Goal: Task Accomplishment & Management: Complete application form

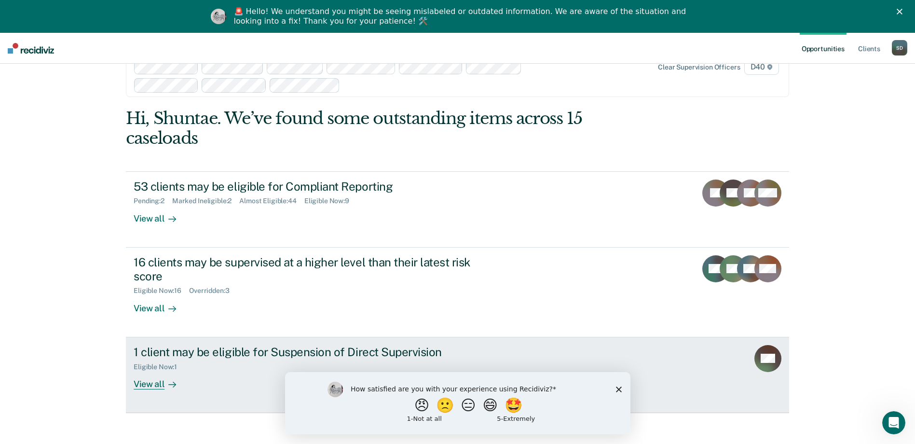
scroll to position [42, 0]
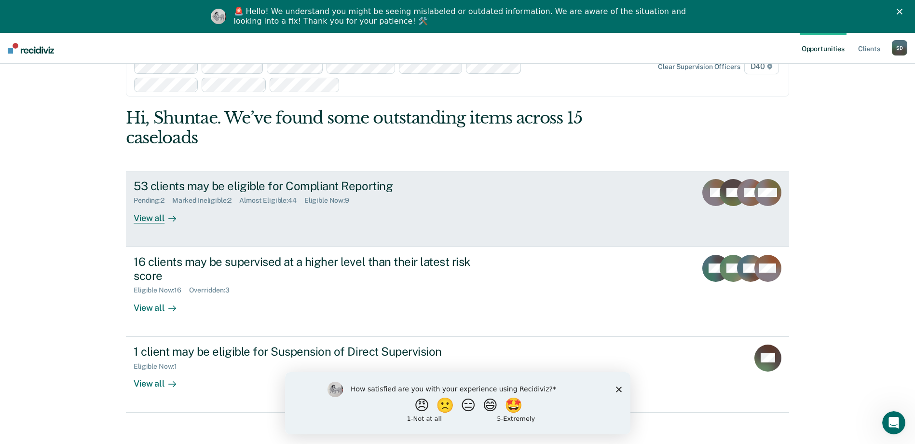
click at [244, 179] on div "53 clients may be eligible for Compliant Reporting" at bounding box center [303, 186] width 339 height 14
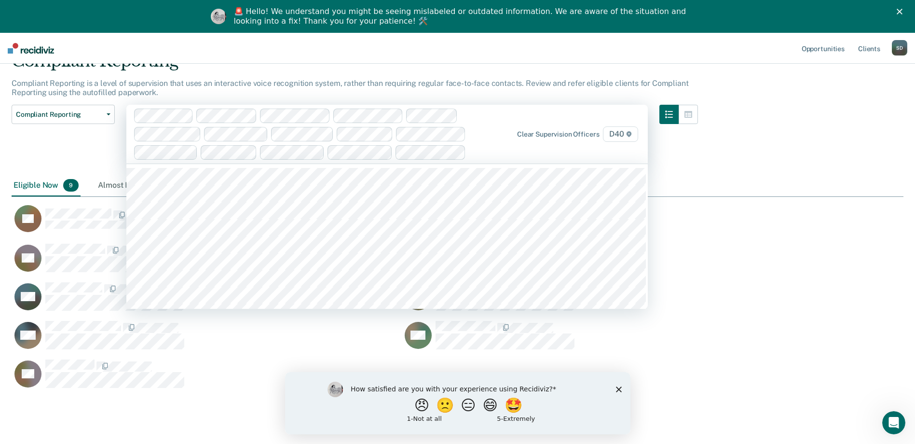
scroll to position [337, 885]
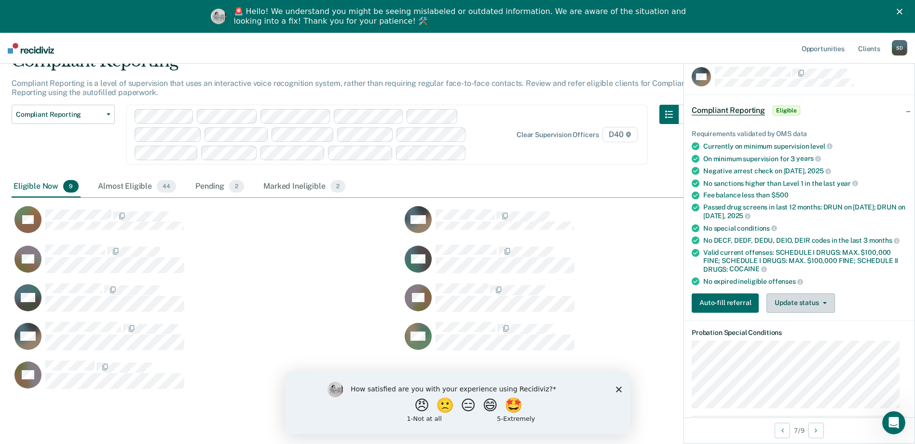
click at [819, 302] on span "button" at bounding box center [823, 303] width 8 height 2
click at [888, 274] on ul "Requirements validated by OMS data Currently on minimum supervision level On mi…" at bounding box center [799, 208] width 215 height 156
click at [733, 301] on button "Auto-fill referral" at bounding box center [725, 302] width 67 height 19
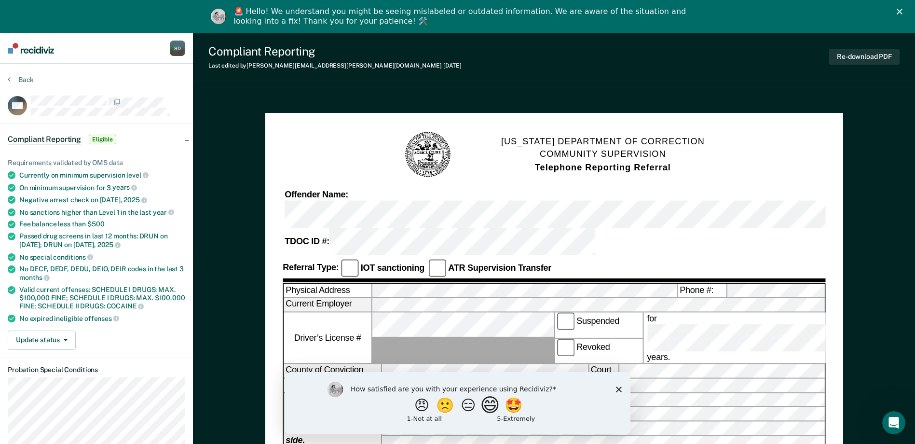
click at [494, 406] on button "😄" at bounding box center [491, 404] width 23 height 19
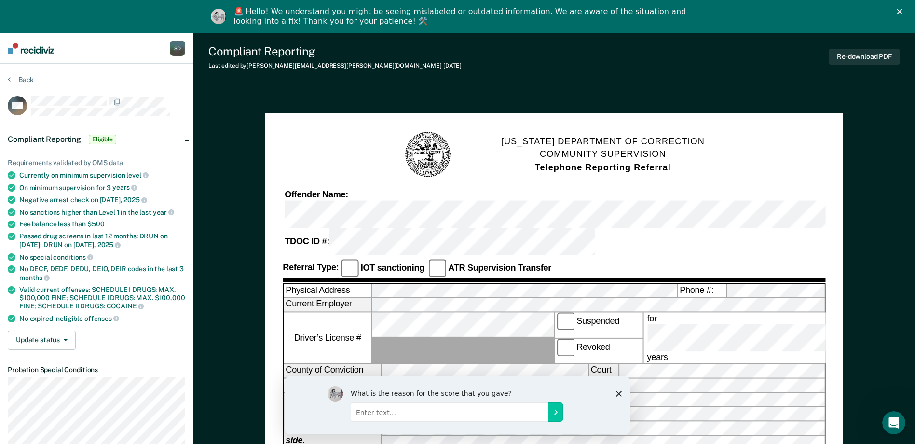
click at [619, 394] on polygon "Close survey" at bounding box center [619, 393] width 6 height 6
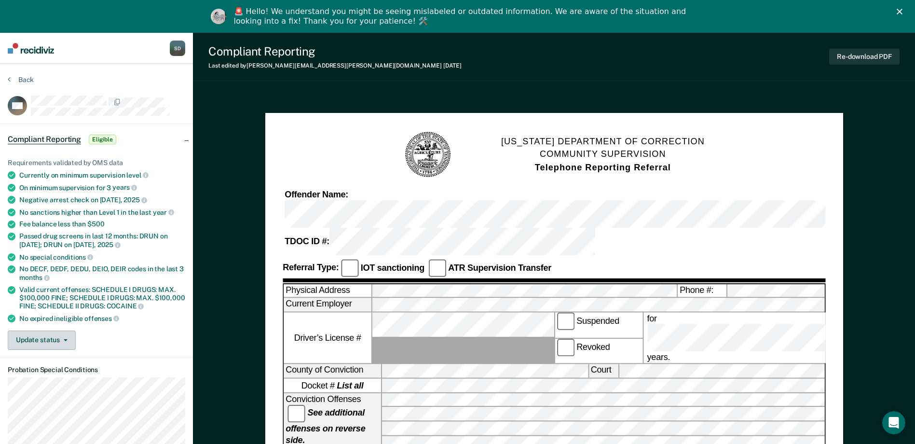
click at [66, 341] on button "Update status" at bounding box center [42, 340] width 68 height 19
click at [65, 337] on button "Update status" at bounding box center [42, 340] width 68 height 19
click at [847, 57] on button "Re-download PDF" at bounding box center [864, 57] width 70 height 16
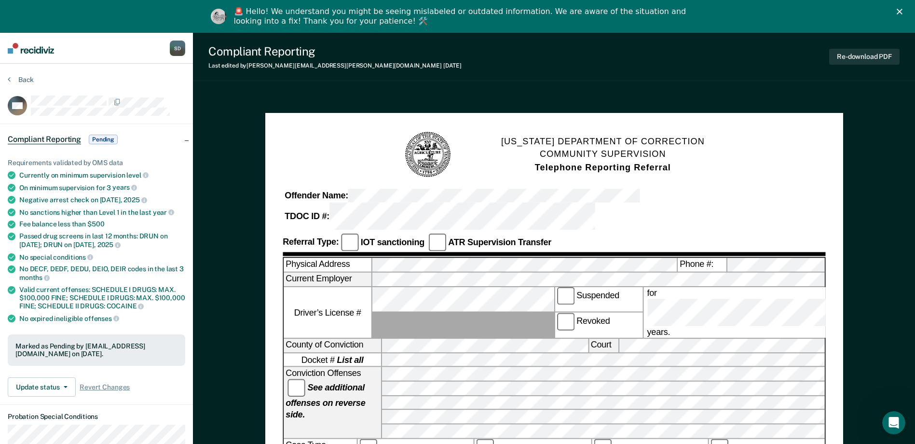
click at [868, 55] on button "Re-download PDF" at bounding box center [864, 57] width 70 height 16
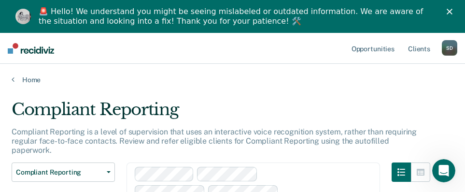
scroll to position [544, 434]
